Goal: Task Accomplishment & Management: Manage account settings

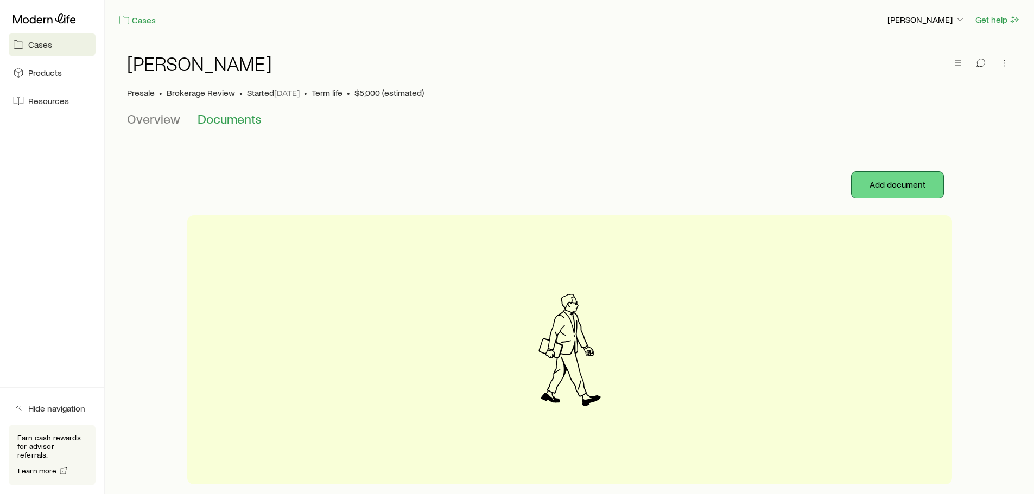
click at [893, 180] on button "Add document" at bounding box center [898, 185] width 92 height 26
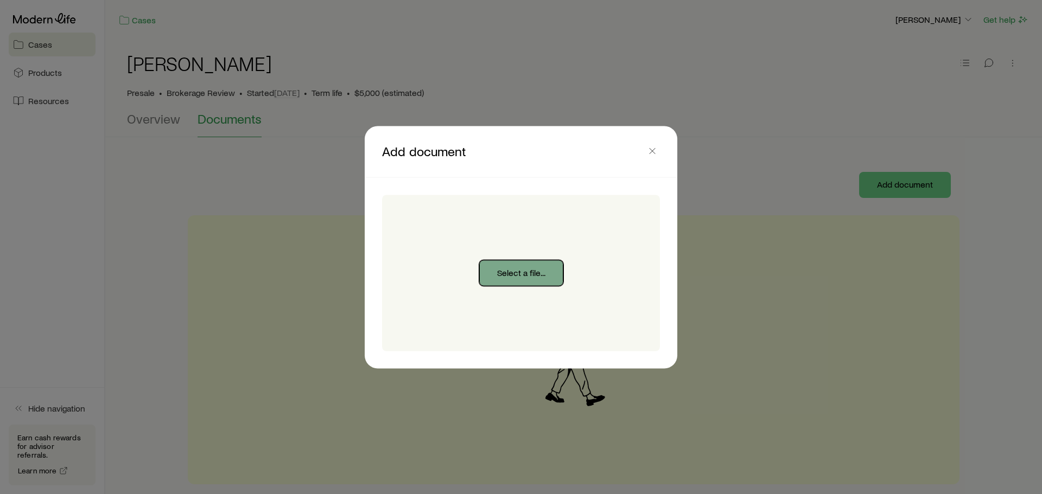
click at [498, 270] on button "Select a file..." at bounding box center [521, 273] width 84 height 26
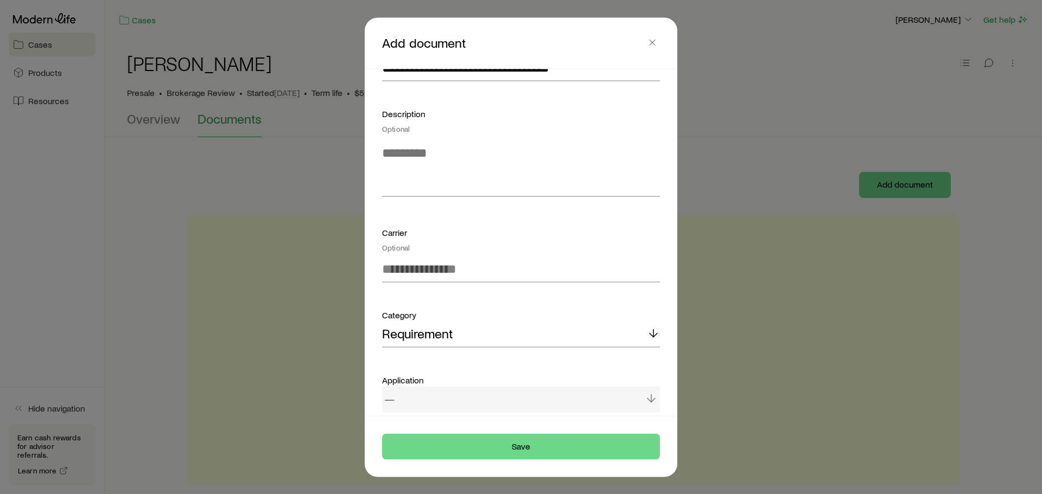
scroll to position [139, 0]
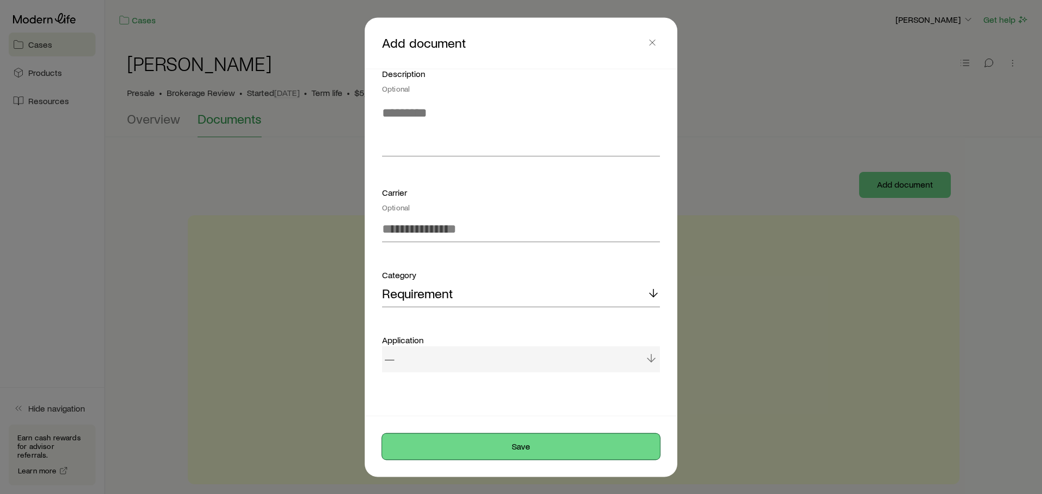
click at [490, 442] on button "Save" at bounding box center [521, 447] width 278 height 26
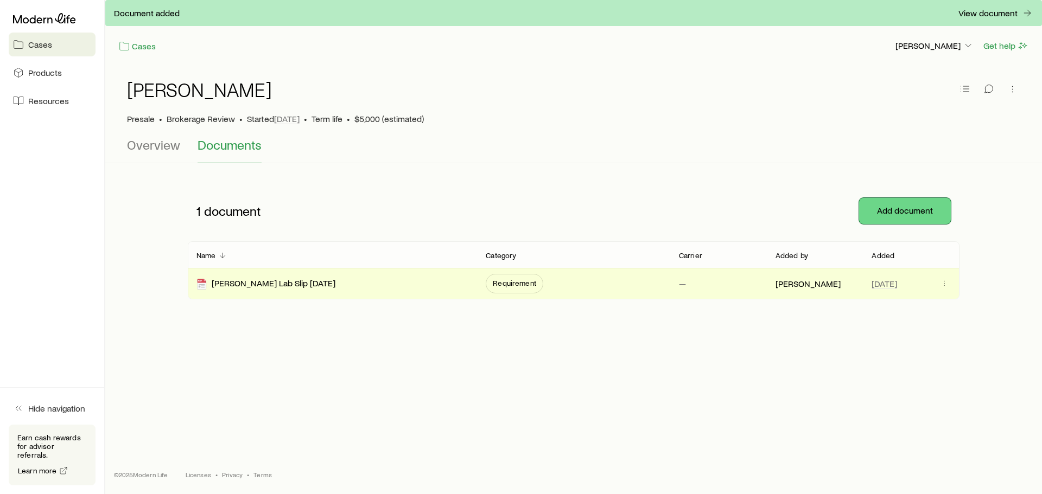
click at [883, 208] on button "Add document" at bounding box center [905, 211] width 92 height 26
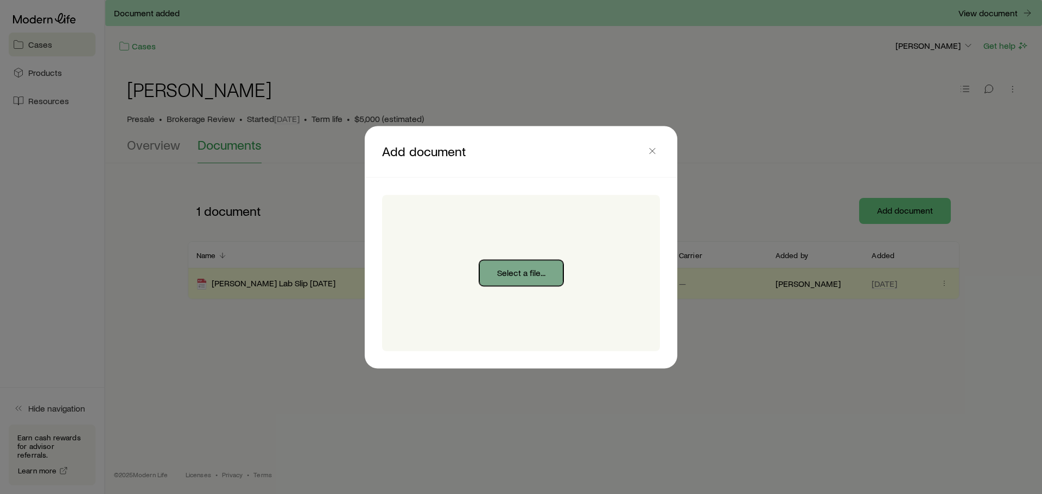
click at [502, 265] on button "Select a file..." at bounding box center [521, 273] width 84 height 26
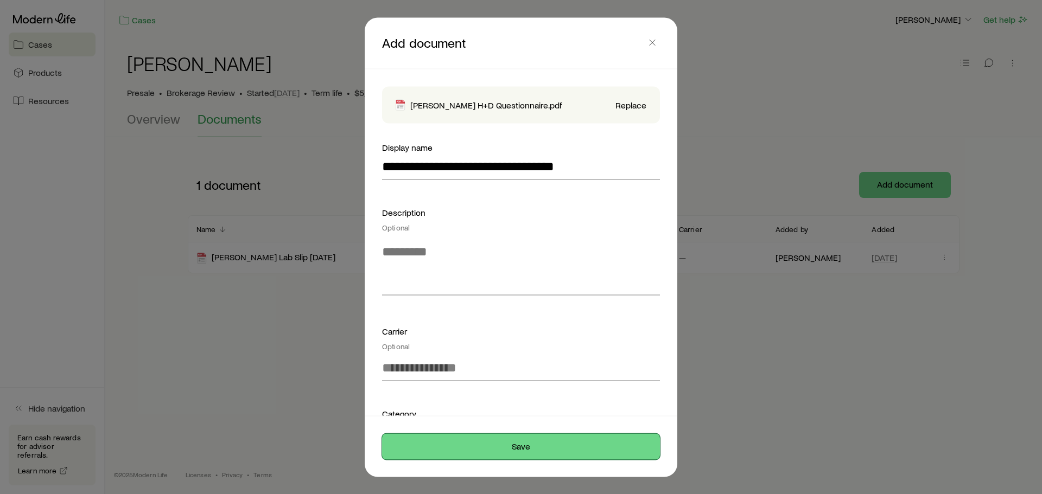
click at [480, 449] on button "Save" at bounding box center [521, 447] width 278 height 26
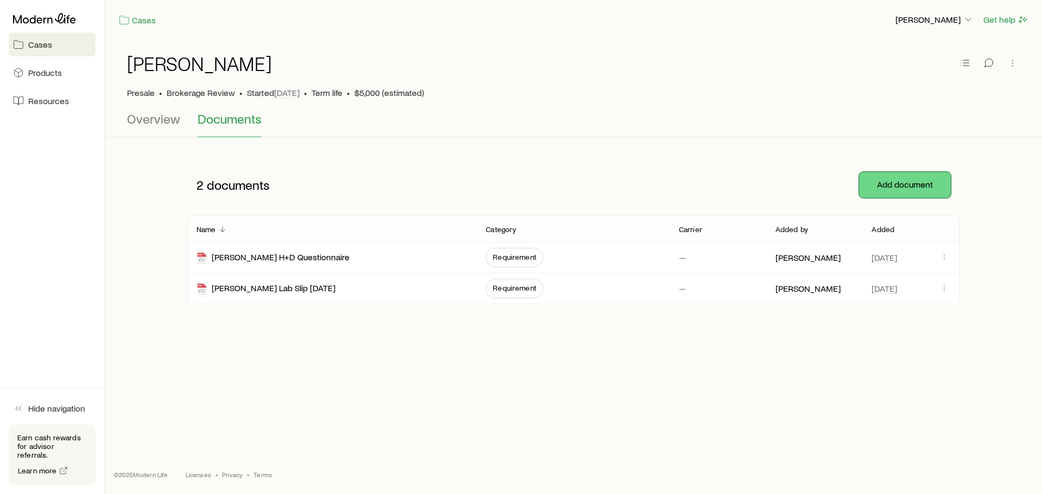
click at [894, 188] on button "Add document" at bounding box center [905, 185] width 92 height 26
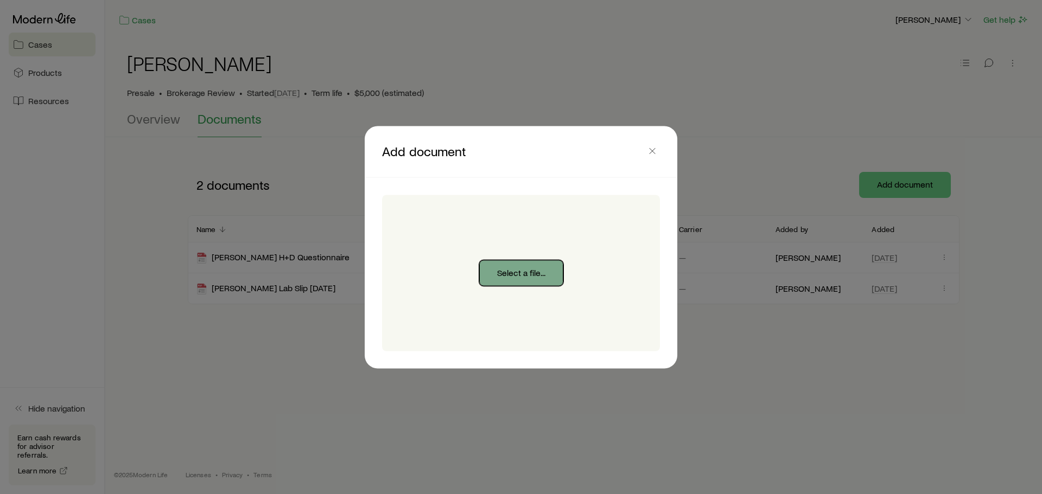
click at [529, 263] on button "Select a file..." at bounding box center [521, 273] width 84 height 26
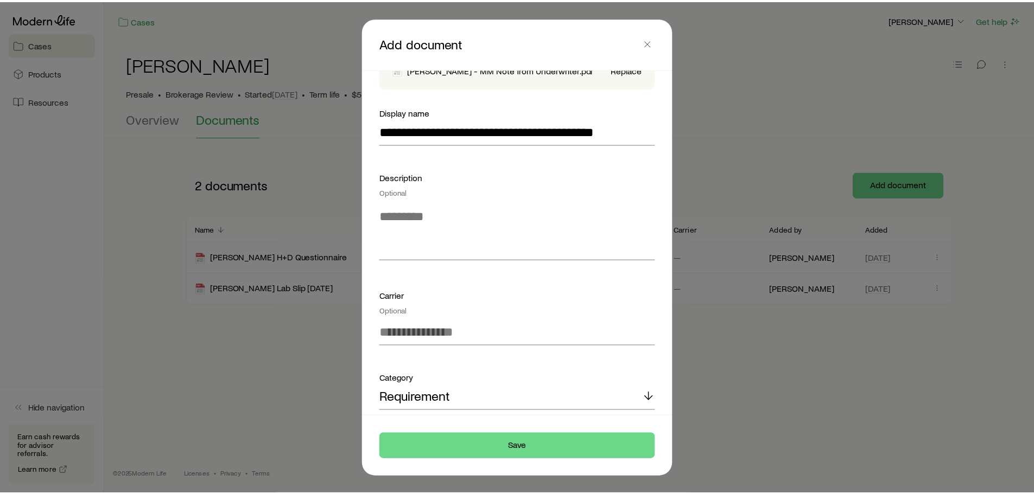
scroll to position [54, 0]
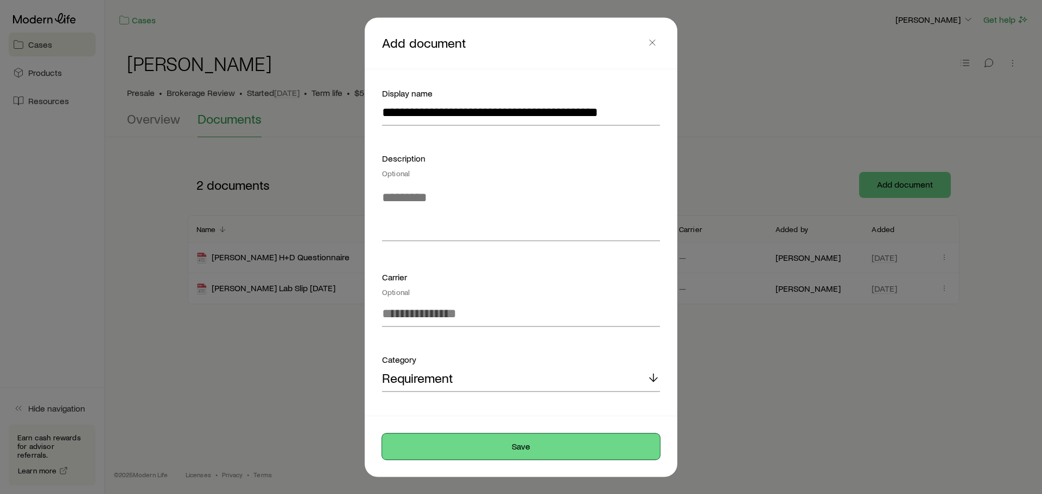
click at [487, 439] on button "Save" at bounding box center [521, 447] width 278 height 26
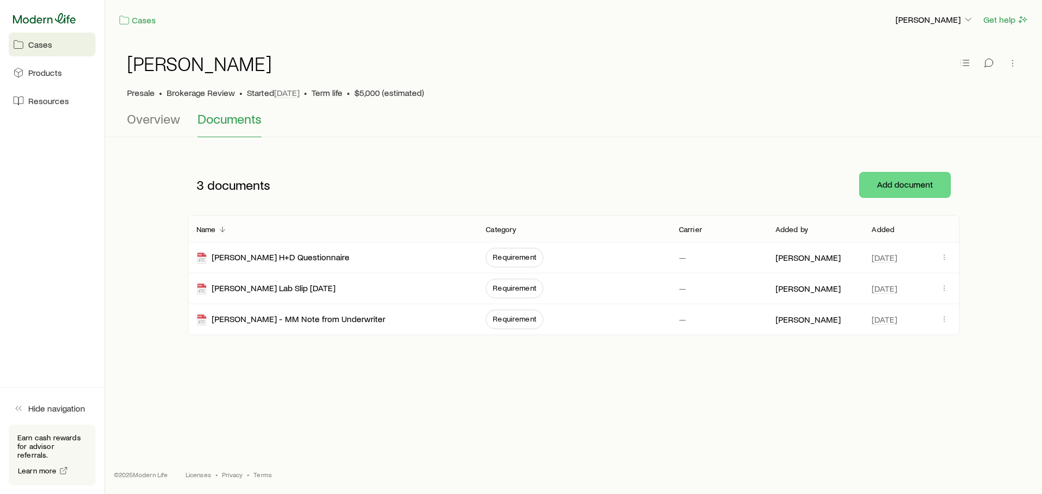
click at [46, 18] on icon at bounding box center [44, 18] width 63 height 10
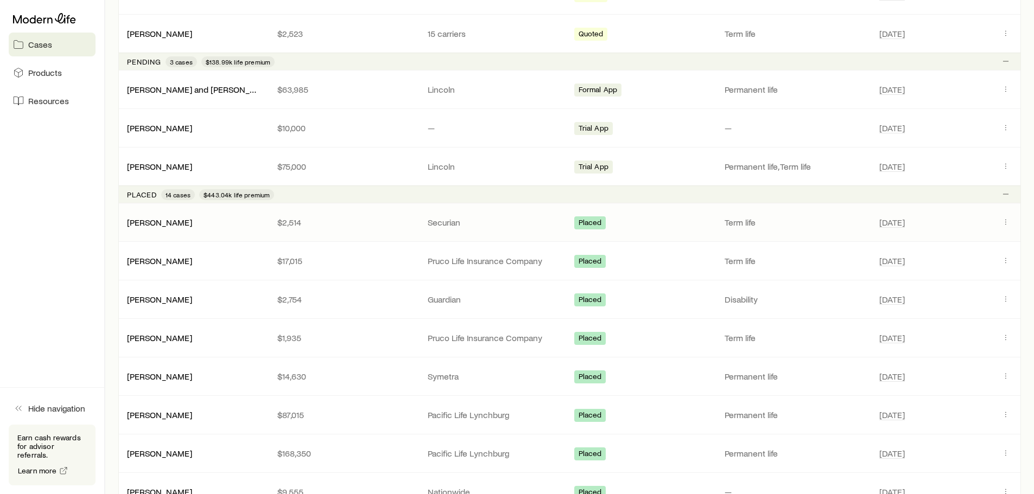
scroll to position [434, 0]
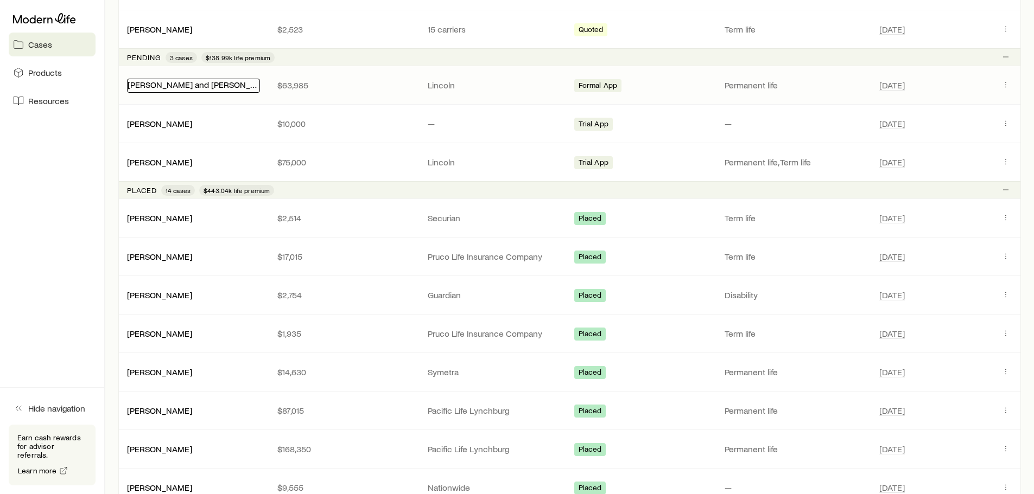
click at [212, 85] on link "[PERSON_NAME] and [PERSON_NAME] +1" at bounding box center [207, 84] width 158 height 10
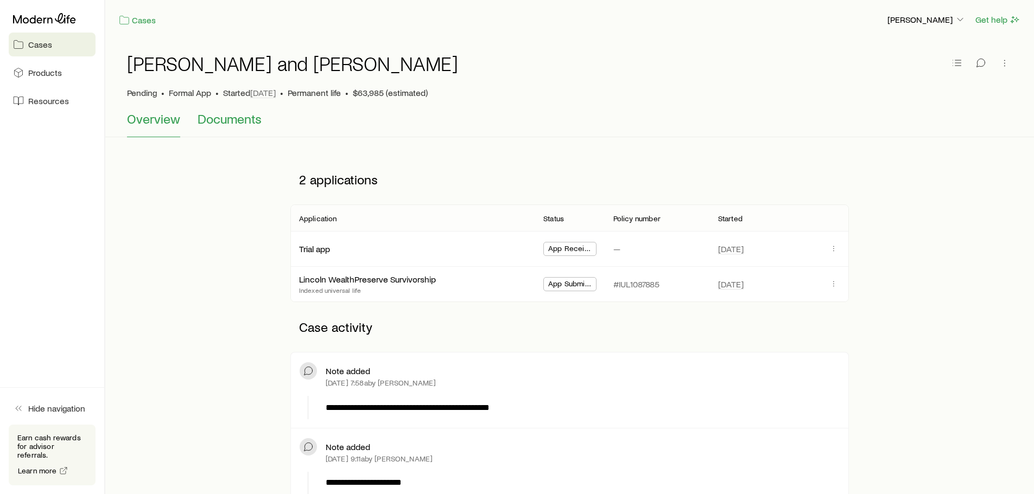
click at [232, 113] on span "Documents" at bounding box center [230, 118] width 64 height 15
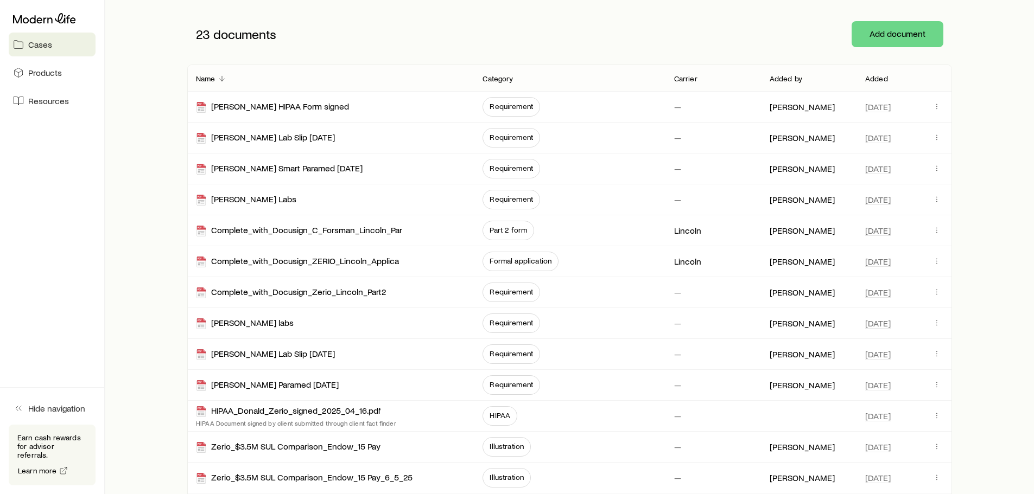
scroll to position [14, 0]
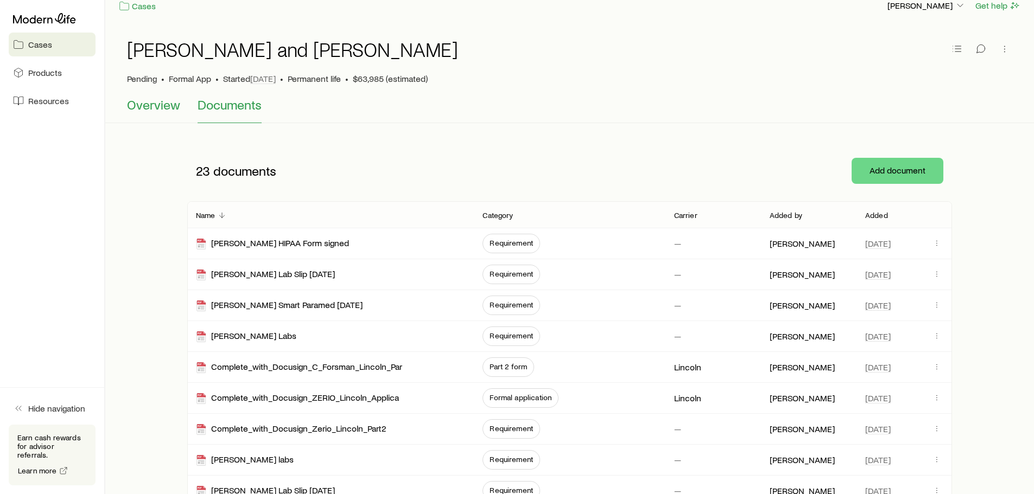
click at [160, 102] on span "Overview" at bounding box center [153, 104] width 53 height 15
